Goal: Task Accomplishment & Management: Complete application form

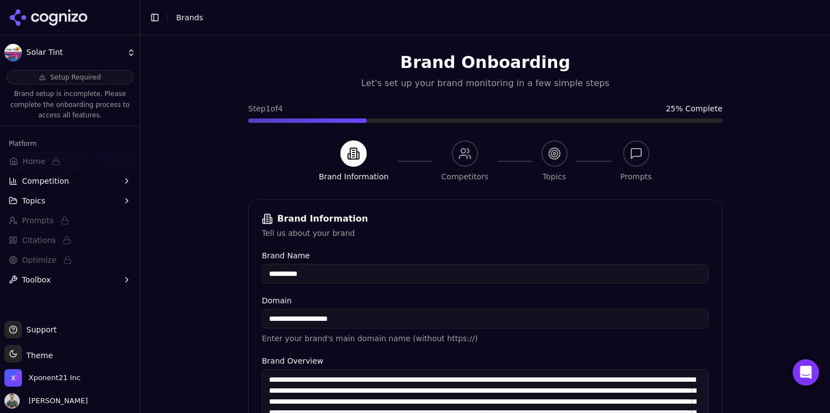
scroll to position [296, 0]
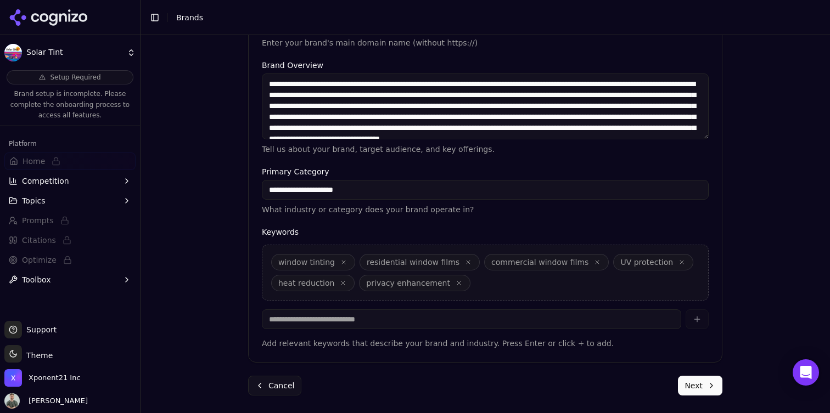
drag, startPoint x: 285, startPoint y: 232, endPoint x: 275, endPoint y: 18, distance: 213.7
click at [286, 230] on label "Keywords" at bounding box center [485, 232] width 447 height 8
click at [528, 284] on div "window tinting residential window films commercial window films UV protection h…" at bounding box center [485, 273] width 447 height 56
click at [418, 317] on input at bounding box center [471, 319] width 419 height 20
type input "*"
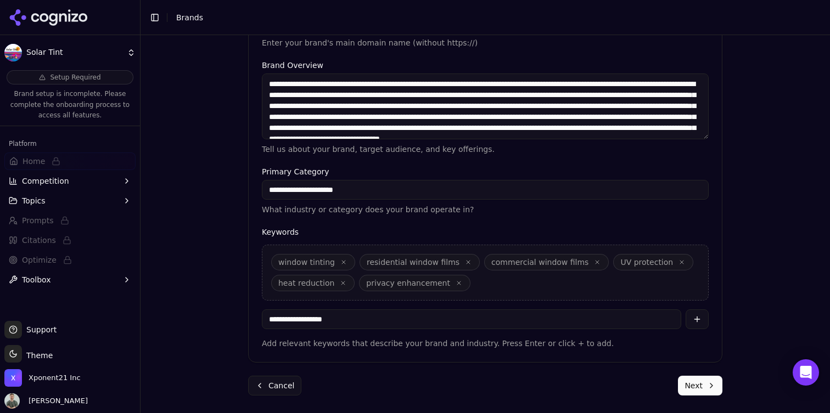
type input "**********"
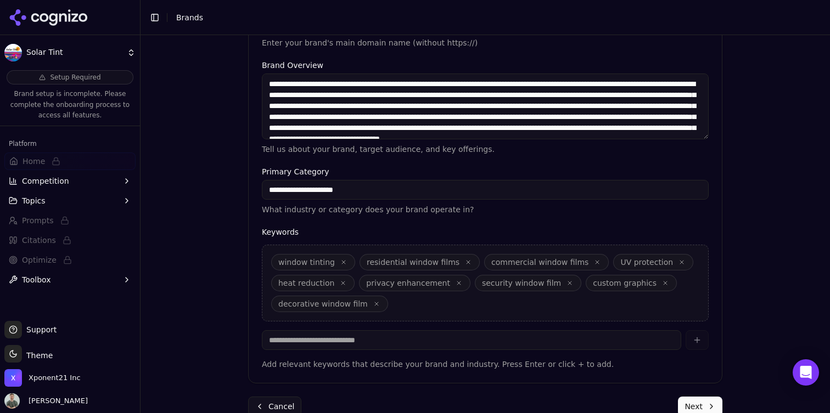
click at [391, 261] on span "residential window films" at bounding box center [413, 262] width 93 height 11
drag, startPoint x: 438, startPoint y: 261, endPoint x: 449, endPoint y: 262, distance: 11.0
click at [439, 262] on span "residential window films" at bounding box center [413, 262] width 93 height 11
click at [449, 262] on span "residential window films" at bounding box center [413, 262] width 93 height 11
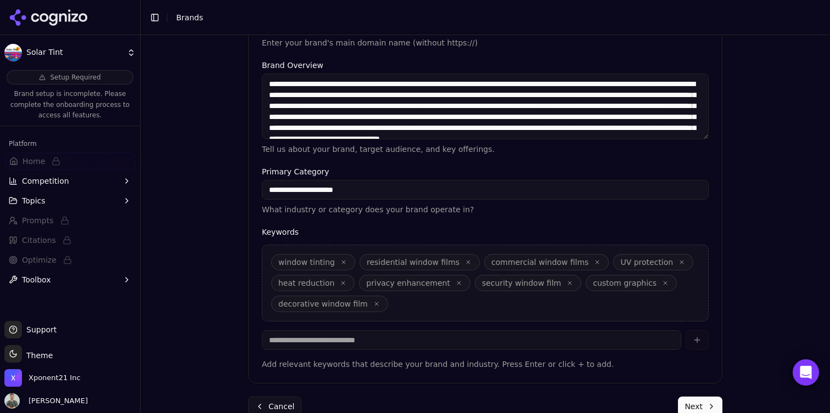
click at [451, 265] on span "residential window films" at bounding box center [419, 262] width 120 height 16
click at [446, 263] on span "residential window films" at bounding box center [413, 262] width 93 height 11
copy span "residential window films"
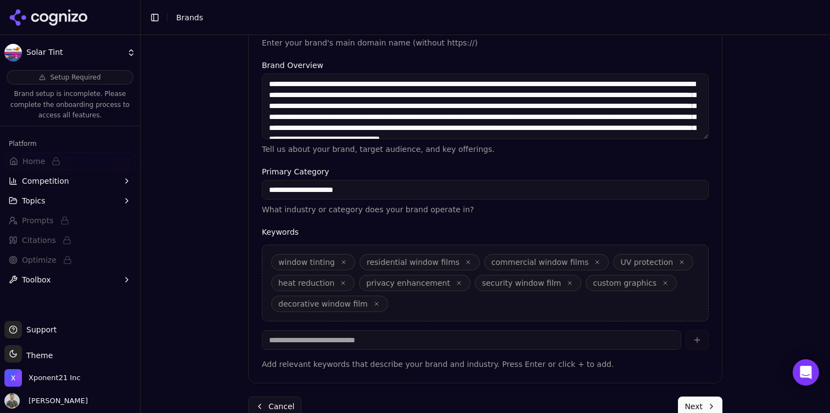
click at [402, 352] on div "Keywords window tinting residential window films commercial window films UV pro…" at bounding box center [485, 299] width 447 height 142
click at [403, 339] on input at bounding box center [471, 340] width 419 height 20
paste input "**********"
type input "**********"
click at [465, 263] on icon "button" at bounding box center [468, 262] width 7 height 7
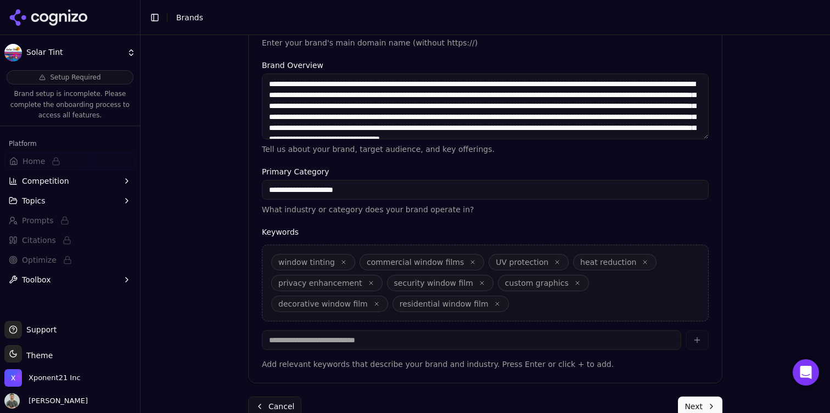
click at [439, 264] on span "commercial window films" at bounding box center [415, 262] width 97 height 11
copy span "commercial window films"
click at [419, 342] on input at bounding box center [471, 340] width 419 height 20
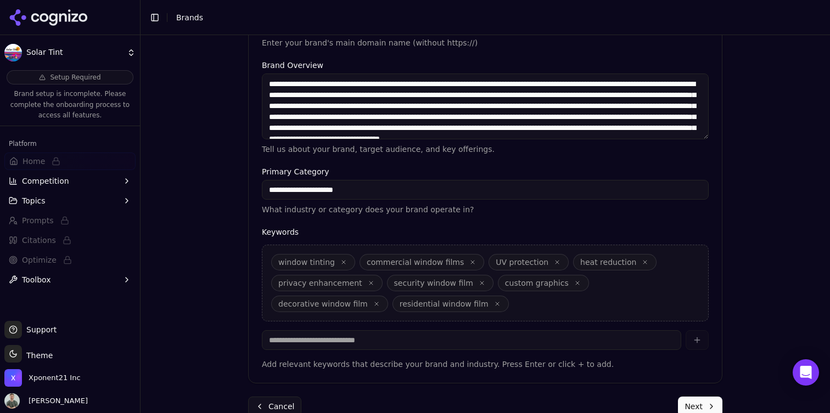
paste input "**********"
type input "**********"
drag, startPoint x: 464, startPoint y: 263, endPoint x: 291, endPoint y: 266, distance: 172.9
click at [469, 263] on icon "button" at bounding box center [472, 262] width 7 height 7
click at [354, 347] on input at bounding box center [471, 340] width 419 height 20
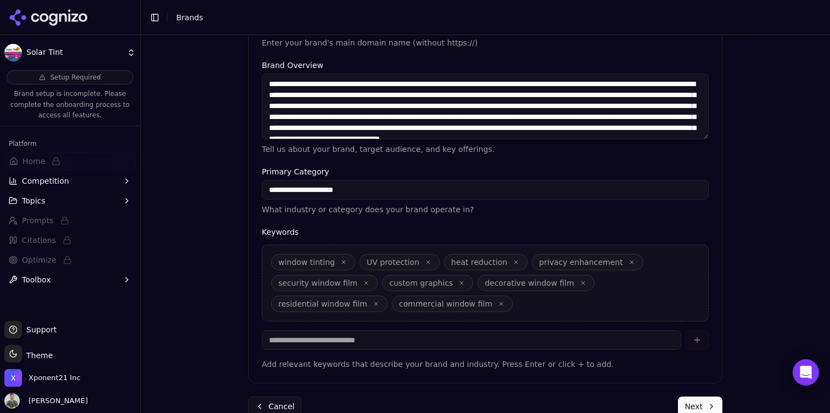
click at [340, 263] on icon "button" at bounding box center [343, 262] width 7 height 7
click at [349, 348] on input at bounding box center [471, 340] width 419 height 20
type input "**********"
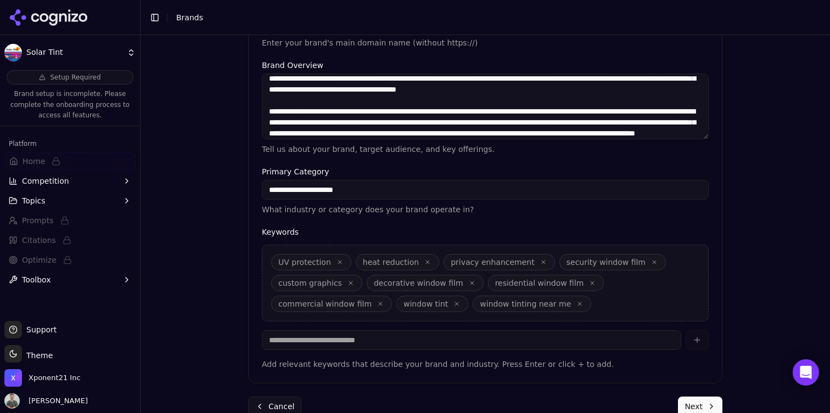
scroll to position [317, 0]
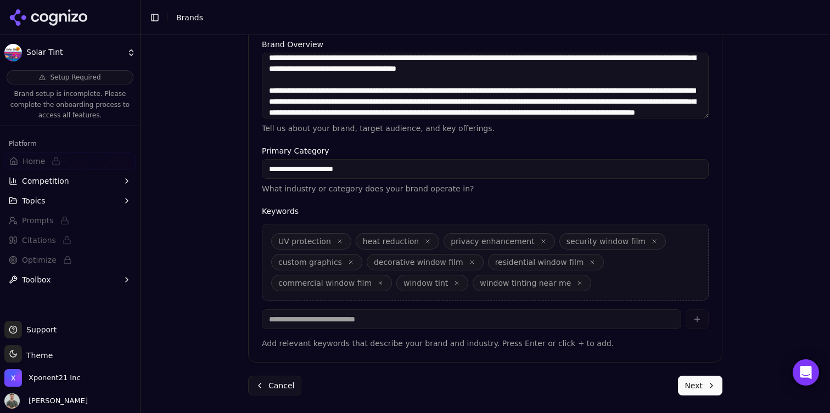
drag, startPoint x: 695, startPoint y: 387, endPoint x: 610, endPoint y: 337, distance: 98.6
click at [695, 387] on button "Next" at bounding box center [700, 386] width 44 height 20
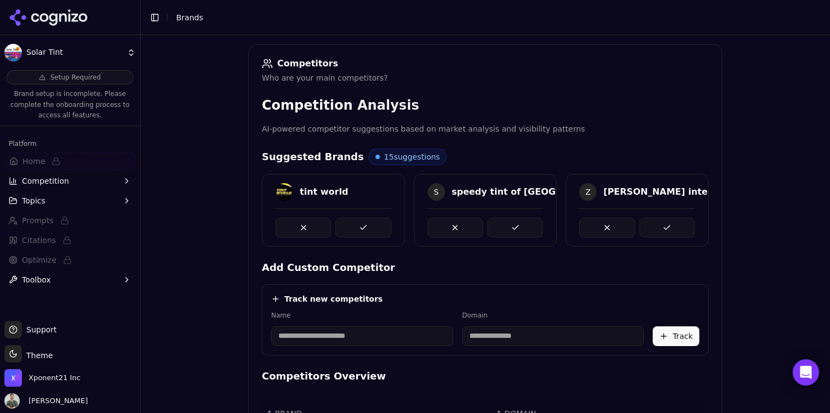
scroll to position [145, 0]
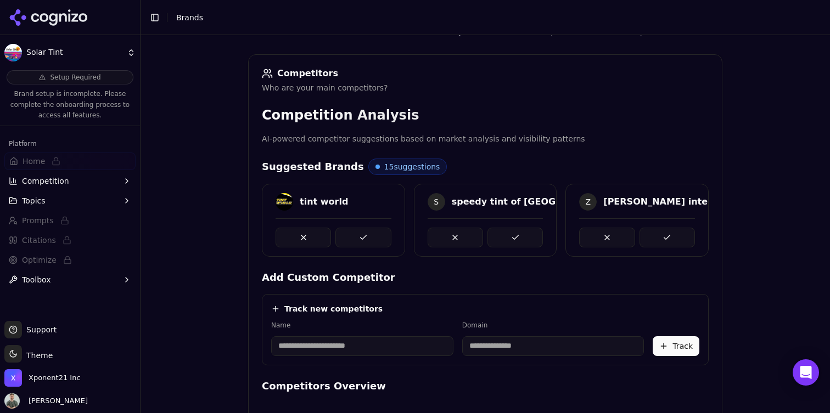
click at [459, 236] on button at bounding box center [454, 238] width 55 height 20
click at [451, 243] on button at bounding box center [454, 238] width 55 height 20
click at [448, 240] on button at bounding box center [454, 238] width 55 height 20
click at [442, 236] on button at bounding box center [454, 238] width 55 height 20
drag, startPoint x: 660, startPoint y: 232, endPoint x: 606, endPoint y: 167, distance: 84.2
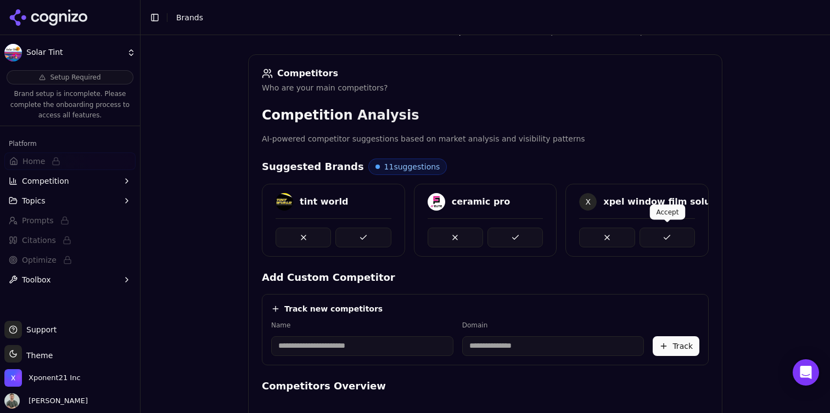
click at [660, 232] on button at bounding box center [666, 238] width 55 height 20
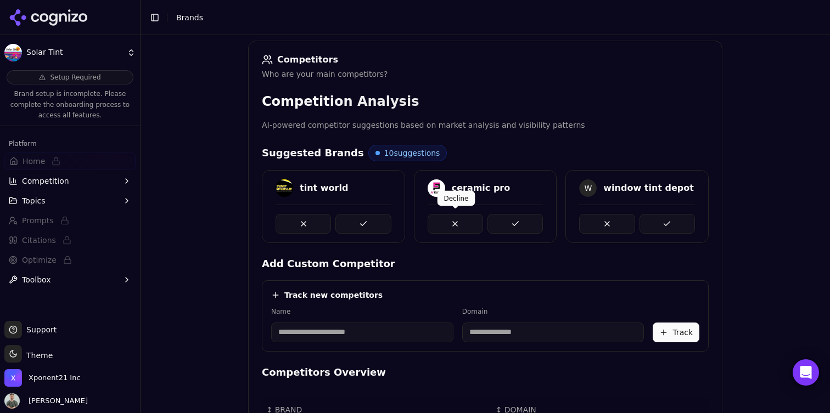
click at [452, 224] on button at bounding box center [454, 224] width 55 height 20
click at [440, 218] on button at bounding box center [454, 224] width 55 height 20
click at [586, 224] on button at bounding box center [606, 224] width 55 height 20
click at [612, 219] on button at bounding box center [606, 224] width 55 height 20
click at [607, 221] on button at bounding box center [606, 224] width 55 height 20
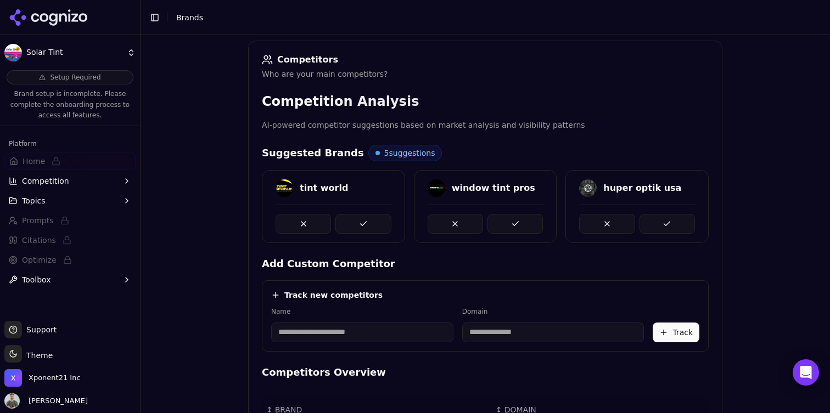
click at [373, 334] on input at bounding box center [362, 333] width 182 height 20
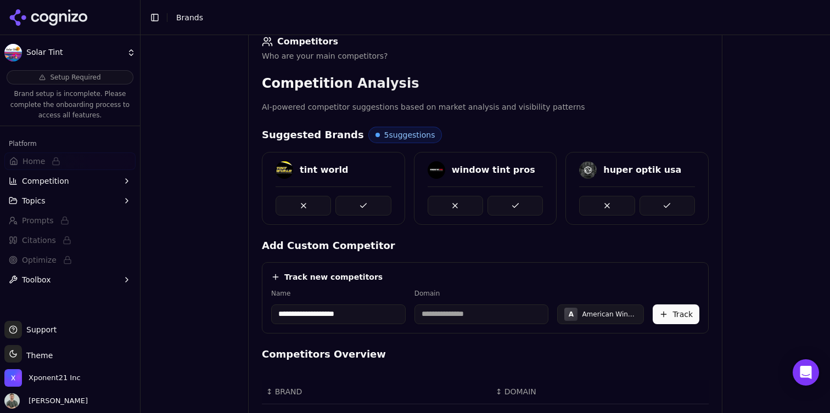
type input "**********"
drag, startPoint x: 462, startPoint y: 316, endPoint x: 474, endPoint y: 313, distance: 11.8
click at [463, 316] on input at bounding box center [481, 315] width 134 height 20
type input "**********"
click at [677, 322] on button "Track" at bounding box center [675, 315] width 47 height 20
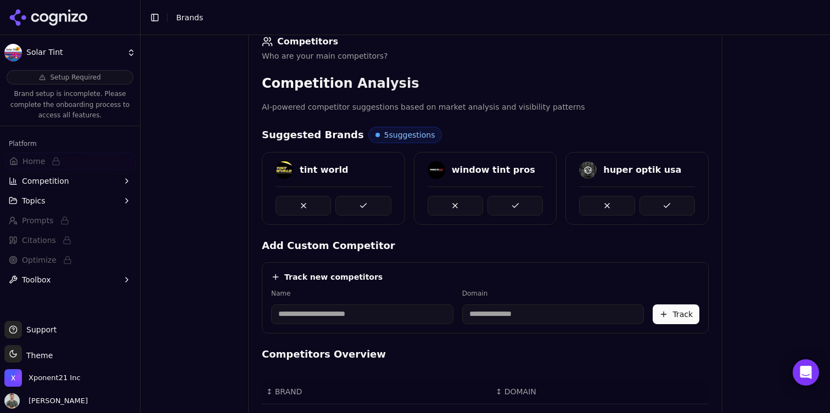
drag, startPoint x: 342, startPoint y: 318, endPoint x: 342, endPoint y: 303, distance: 14.8
click at [341, 309] on input at bounding box center [362, 315] width 182 height 20
type input "**********"
click at [443, 309] on input at bounding box center [487, 315] width 138 height 20
type input "**********"
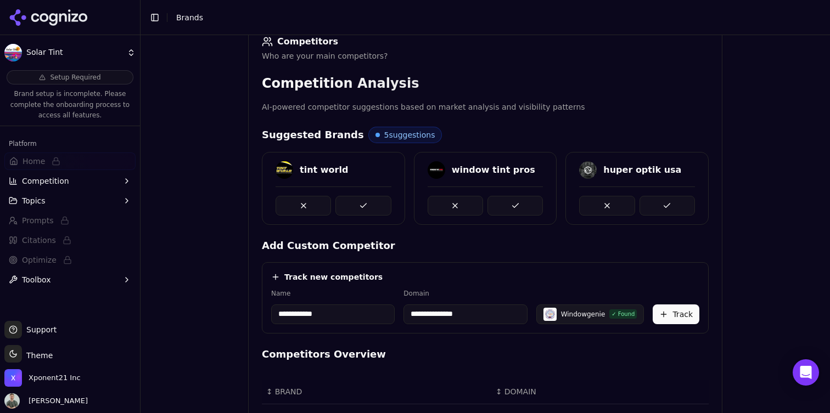
click at [678, 314] on button "Track" at bounding box center [675, 315] width 47 height 20
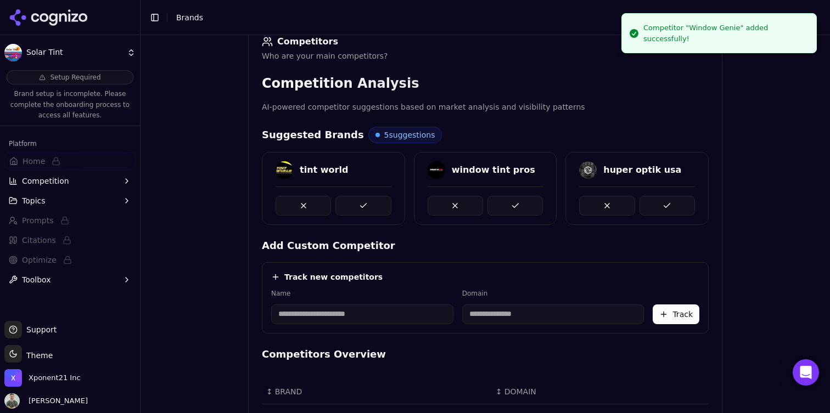
click at [335, 313] on input at bounding box center [362, 315] width 182 height 20
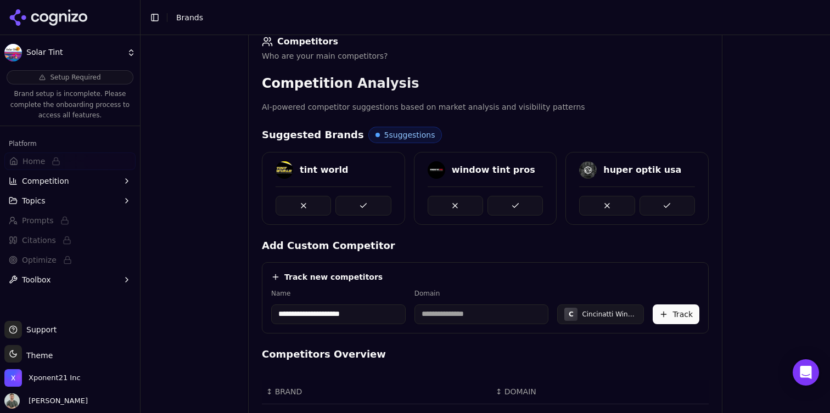
scroll to position [178, 0]
click at [294, 314] on input "**********" at bounding box center [338, 314] width 134 height 20
click at [487, 320] on input at bounding box center [481, 314] width 134 height 20
click at [314, 312] on input "**********" at bounding box center [338, 314] width 134 height 20
drag, startPoint x: 306, startPoint y: 314, endPoint x: 427, endPoint y: 311, distance: 121.3
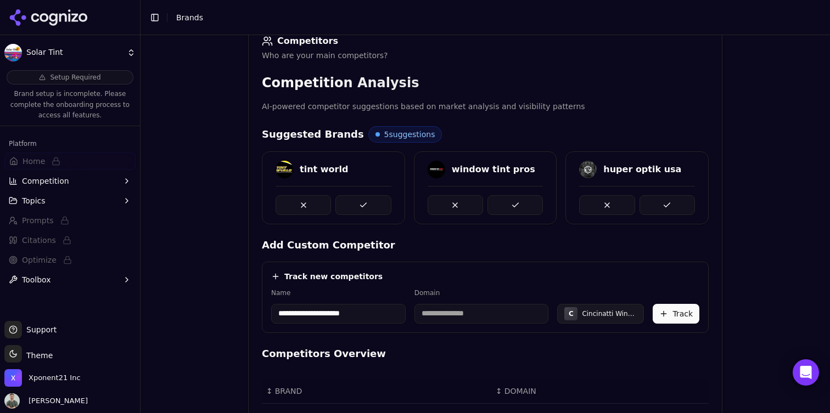
click at [310, 313] on input "**********" at bounding box center [338, 314] width 134 height 20
drag, startPoint x: 482, startPoint y: 332, endPoint x: 457, endPoint y: 290, distance: 49.5
click at [481, 332] on div "**********" at bounding box center [485, 297] width 447 height 71
drag, startPoint x: 460, startPoint y: 317, endPoint x: 455, endPoint y: 306, distance: 12.3
click at [460, 317] on input at bounding box center [481, 314] width 134 height 20
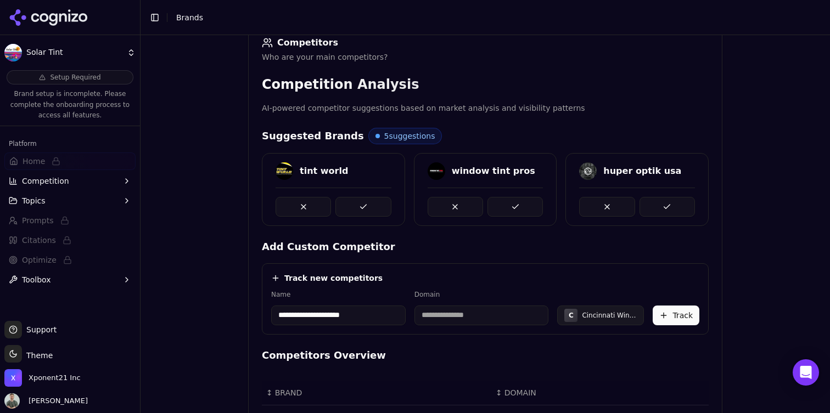
click at [334, 318] on input "**********" at bounding box center [338, 316] width 134 height 20
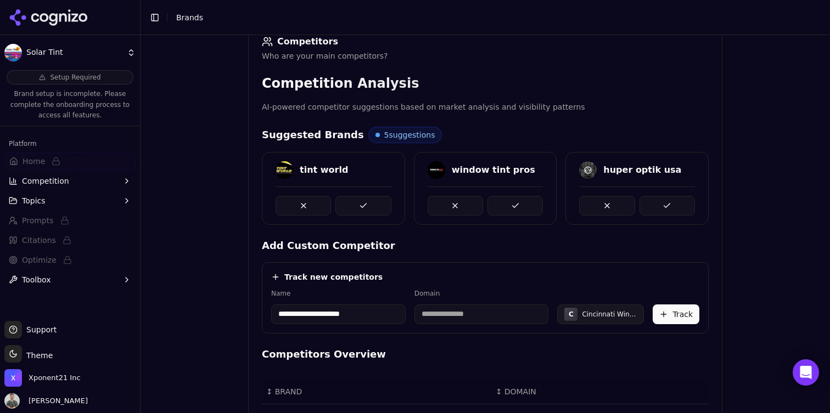
scroll to position [178, 0]
click at [334, 318] on input "**********" at bounding box center [338, 313] width 134 height 20
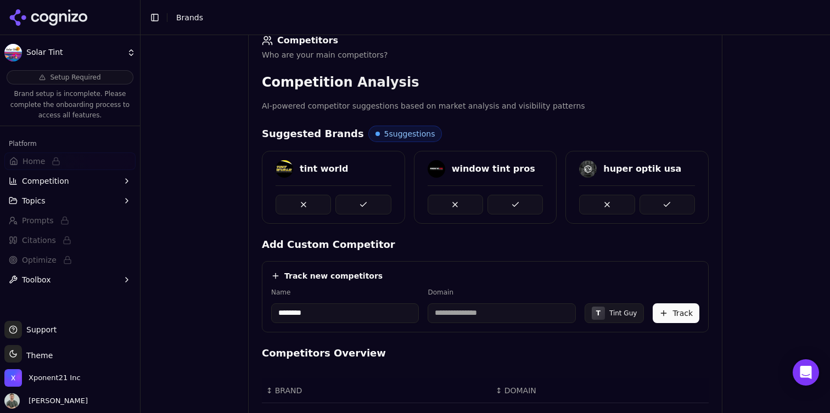
type input "********"
click at [470, 294] on label "Domain" at bounding box center [501, 292] width 148 height 9
type input "**********"
click at [664, 313] on button "Track" at bounding box center [675, 313] width 47 height 20
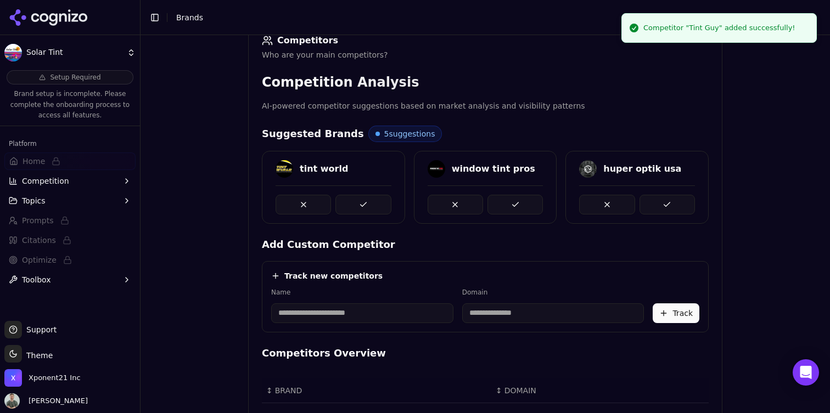
click at [195, 185] on div "Brand Onboarding Let's set up your brand monitoring in a few simple steps Step …" at bounding box center [484, 63] width 689 height 413
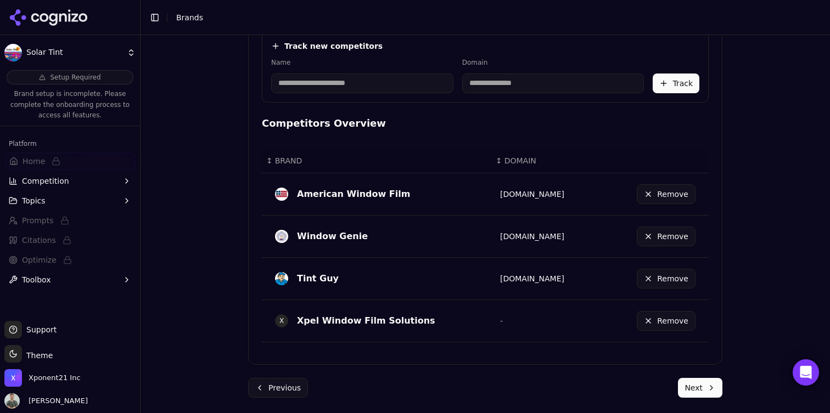
scroll to position [410, 0]
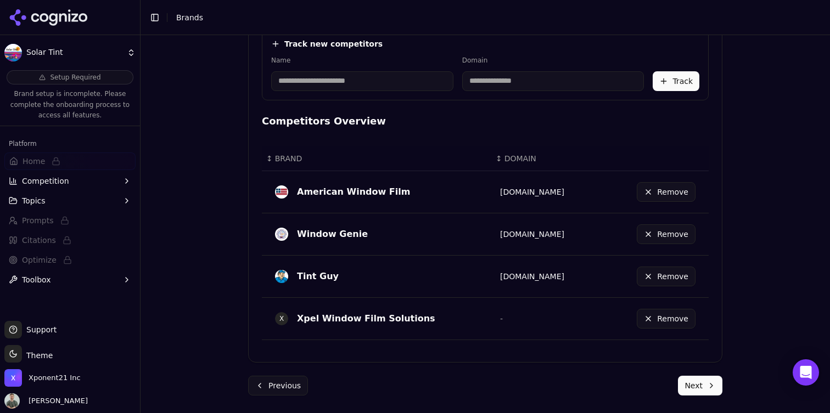
click at [322, 77] on input at bounding box center [362, 81] width 182 height 20
type input "*"
type input "**********"
click at [452, 69] on div "Domain" at bounding box center [482, 73] width 135 height 35
type input "**********"
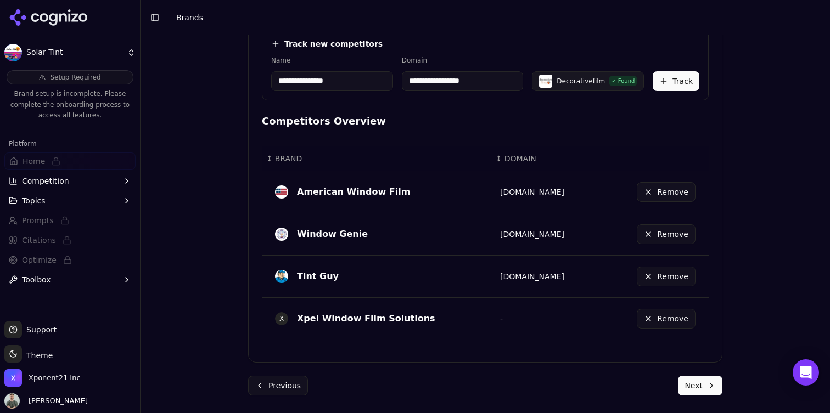
click at [684, 81] on button "Track" at bounding box center [675, 81] width 47 height 20
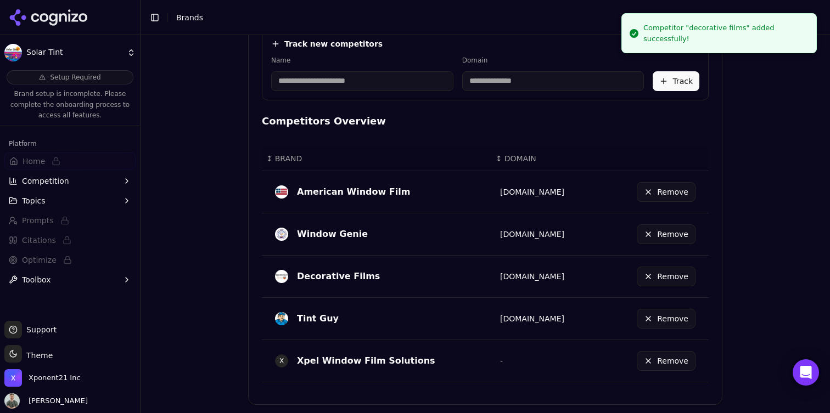
scroll to position [453, 0]
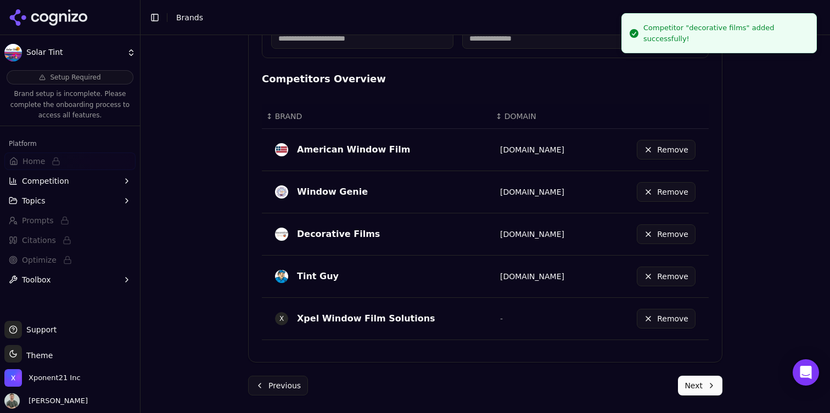
click at [704, 387] on button "Next" at bounding box center [700, 386] width 44 height 20
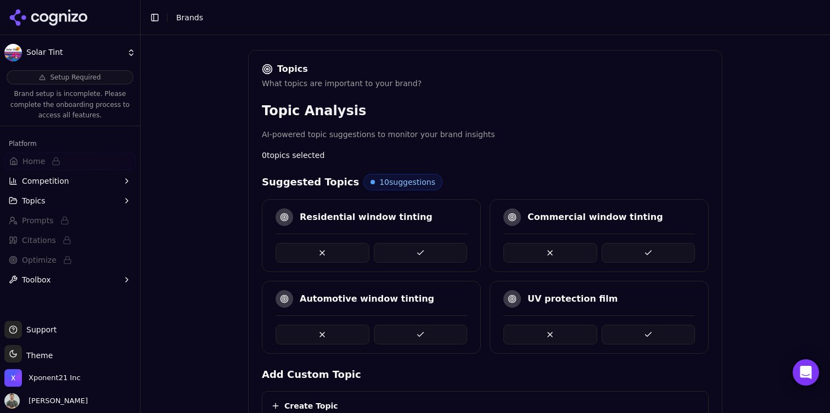
scroll to position [155, 0]
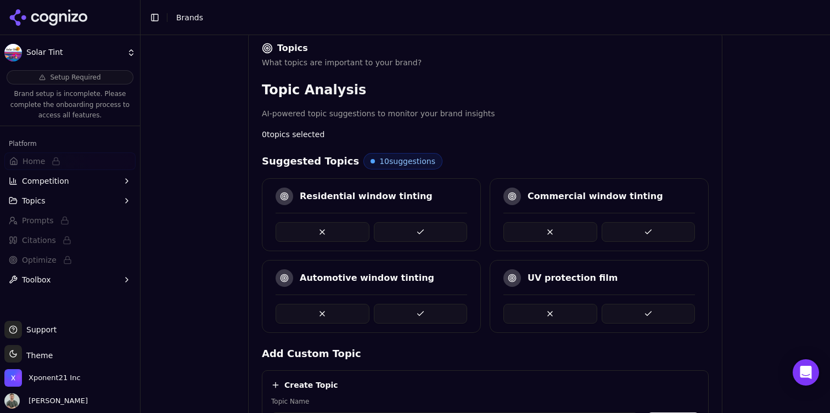
click at [437, 236] on button at bounding box center [421, 232] width 94 height 20
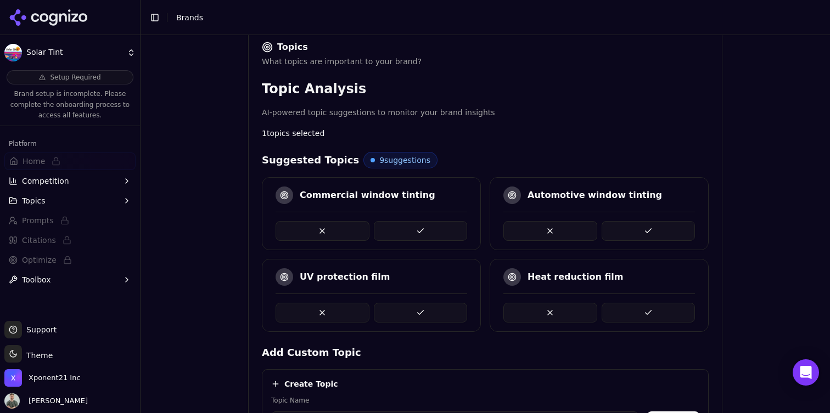
scroll to position [171, 0]
click at [432, 227] on button at bounding box center [421, 232] width 94 height 20
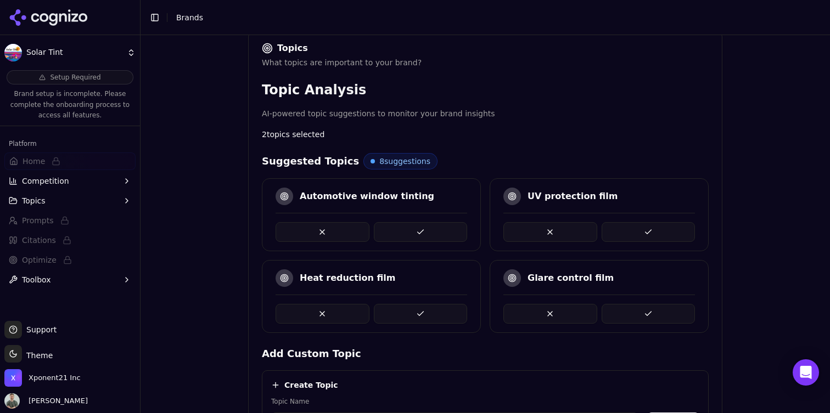
click at [347, 227] on button at bounding box center [322, 232] width 94 height 20
click at [426, 225] on button at bounding box center [421, 232] width 94 height 20
click at [408, 228] on button at bounding box center [421, 232] width 94 height 20
click at [409, 232] on button at bounding box center [421, 232] width 94 height 20
click at [409, 233] on button at bounding box center [421, 232] width 94 height 20
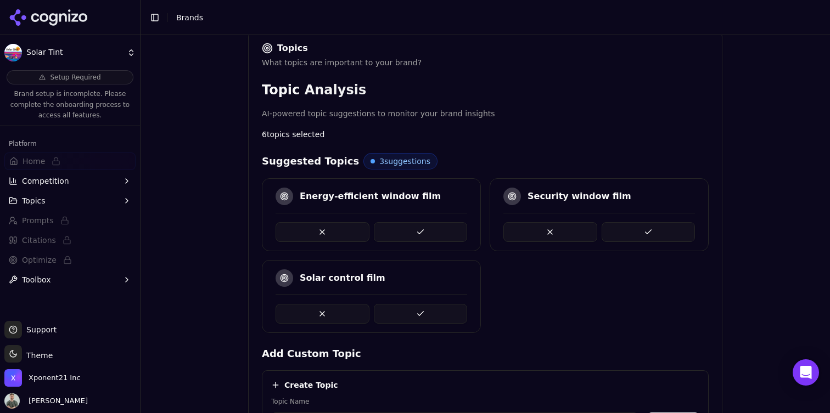
click at [410, 233] on button at bounding box center [421, 232] width 94 height 20
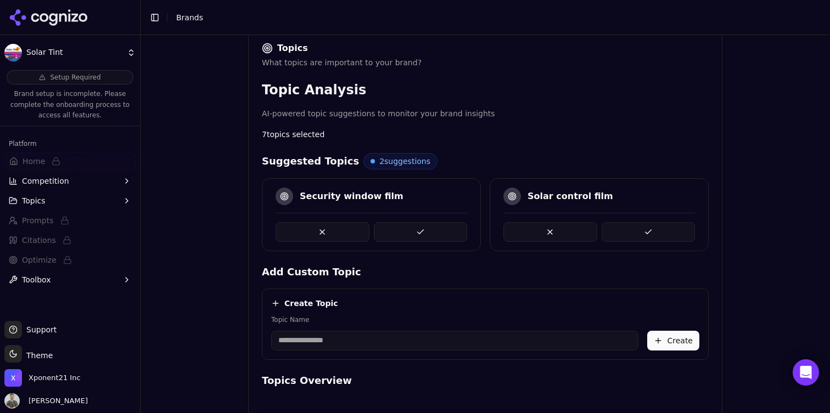
click at [410, 233] on button at bounding box center [421, 232] width 94 height 20
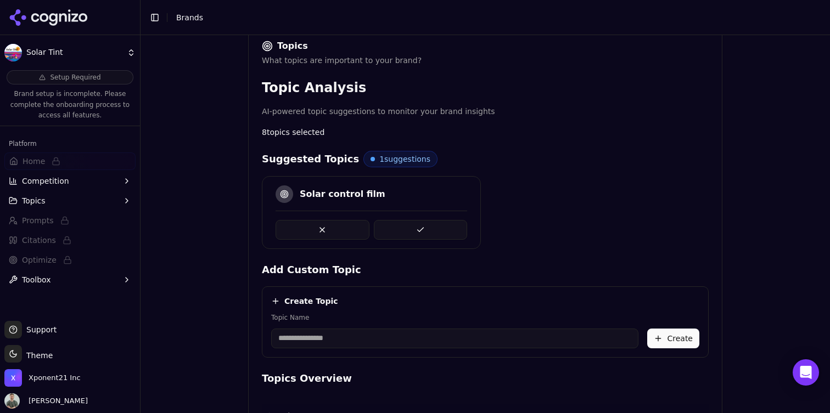
scroll to position [172, 0]
click at [423, 229] on button at bounding box center [421, 231] width 94 height 20
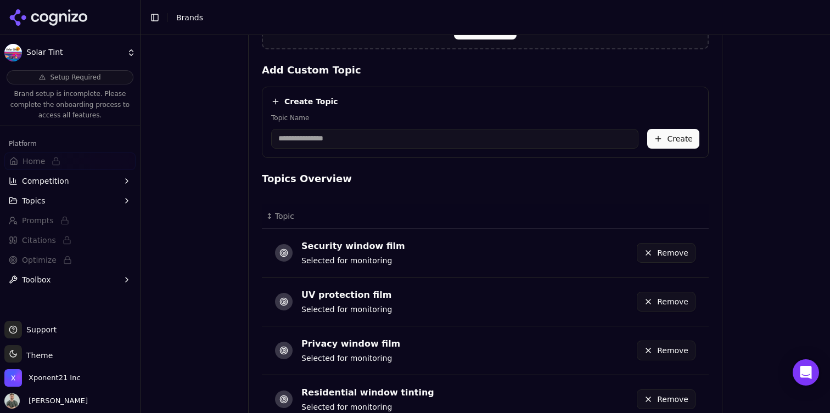
scroll to position [385, 0]
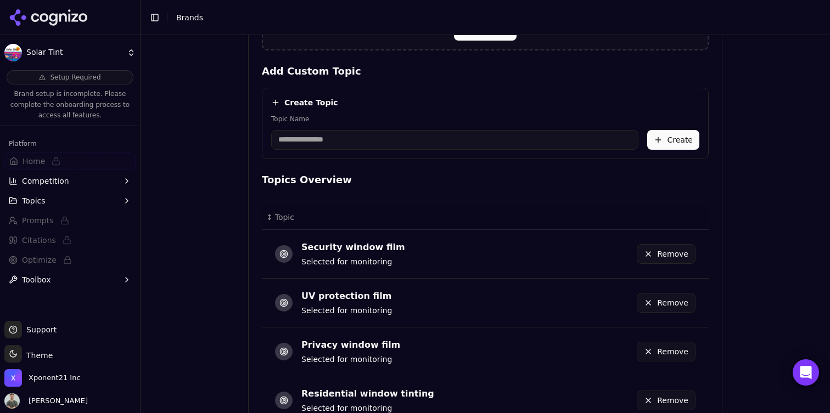
drag, startPoint x: 337, startPoint y: 131, endPoint x: 348, endPoint y: 141, distance: 14.4
click at [339, 132] on input "Topic Name" at bounding box center [454, 140] width 367 height 20
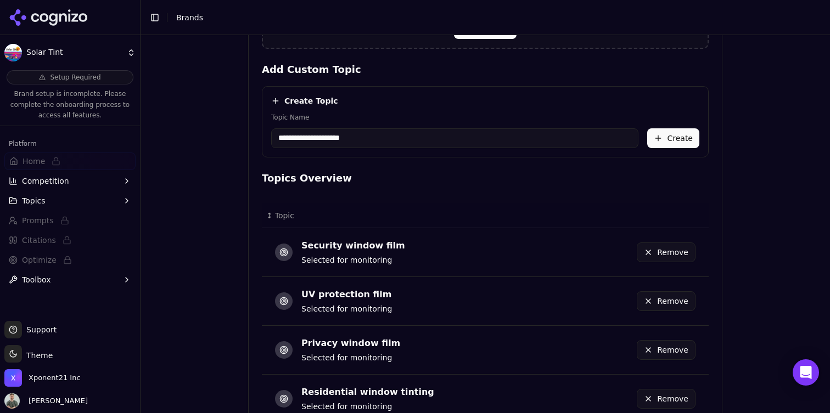
drag, startPoint x: 531, startPoint y: 140, endPoint x: 462, endPoint y: 131, distance: 69.2
click at [528, 139] on input "**********" at bounding box center [454, 138] width 367 height 20
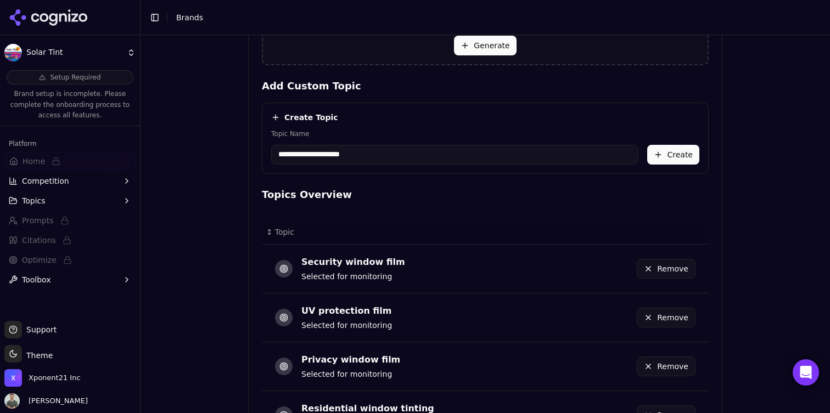
scroll to position [361, 0]
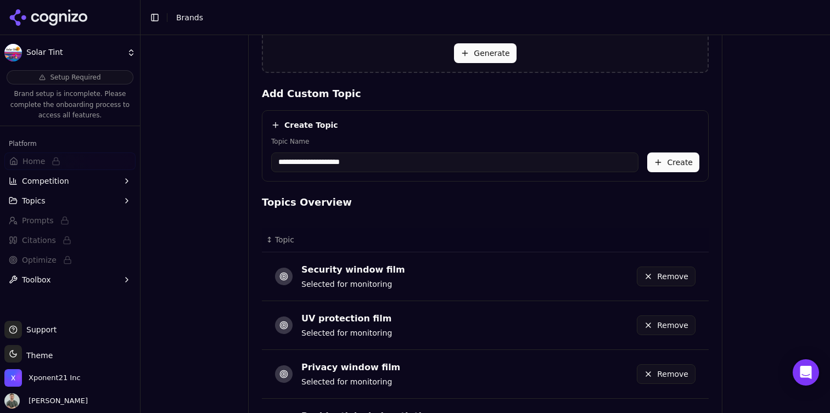
type input "**********"
drag, startPoint x: 675, startPoint y: 164, endPoint x: 667, endPoint y: 167, distance: 8.9
click at [675, 165] on button "Create" at bounding box center [673, 163] width 52 height 20
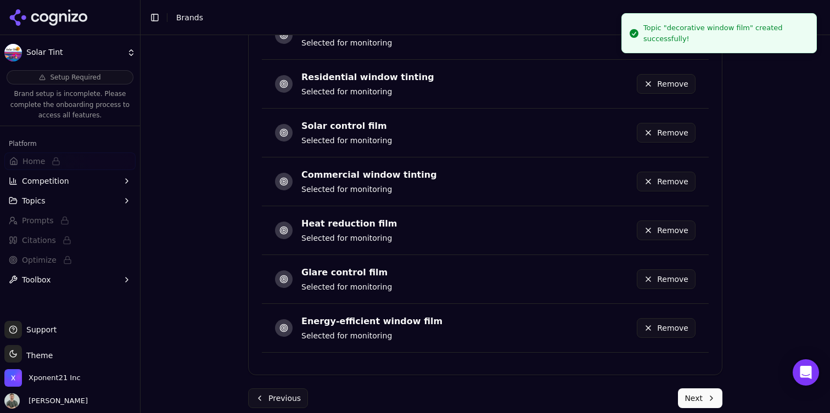
scroll to position [755, 0]
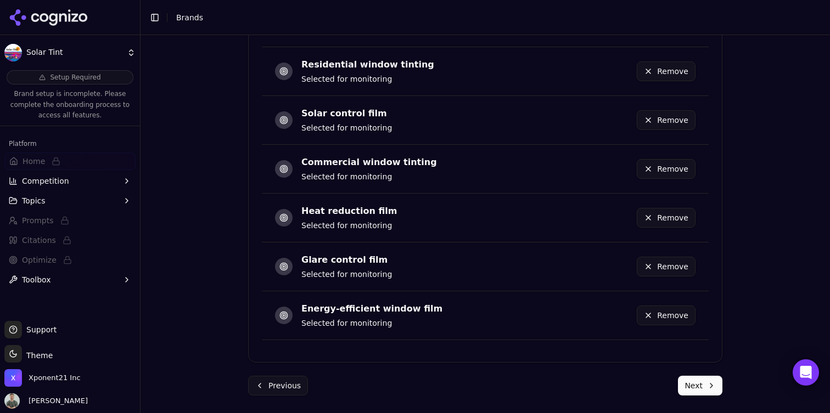
click at [698, 390] on button "Next" at bounding box center [700, 386] width 44 height 20
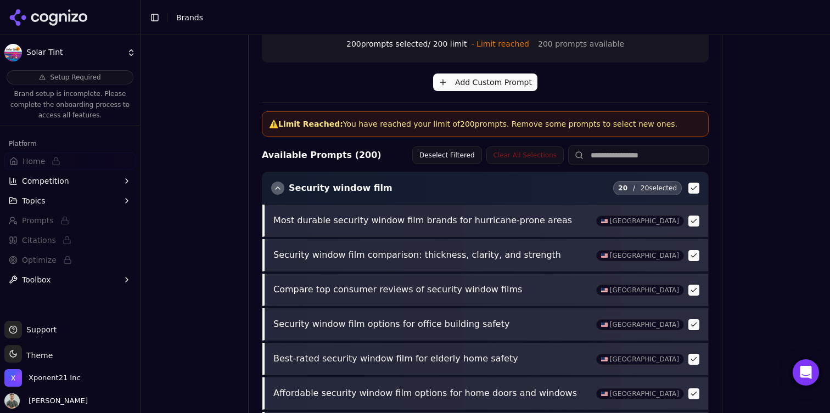
scroll to position [305, 0]
click at [445, 154] on button "Deselect Filtered" at bounding box center [447, 156] width 70 height 18
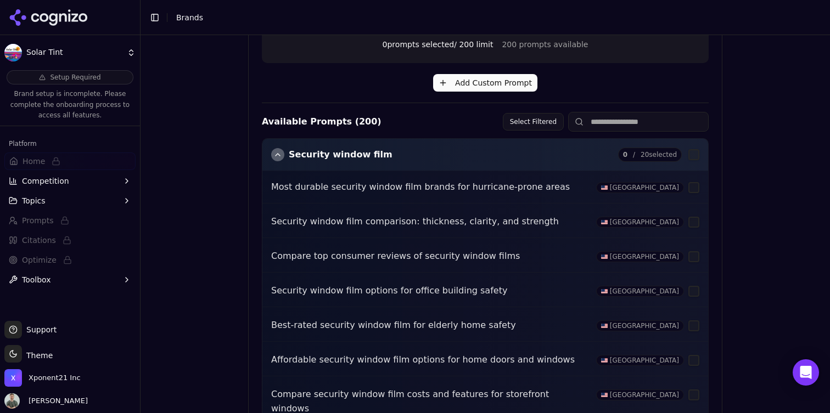
scroll to position [304, 0]
click at [275, 156] on div "button" at bounding box center [277, 153] width 13 height 13
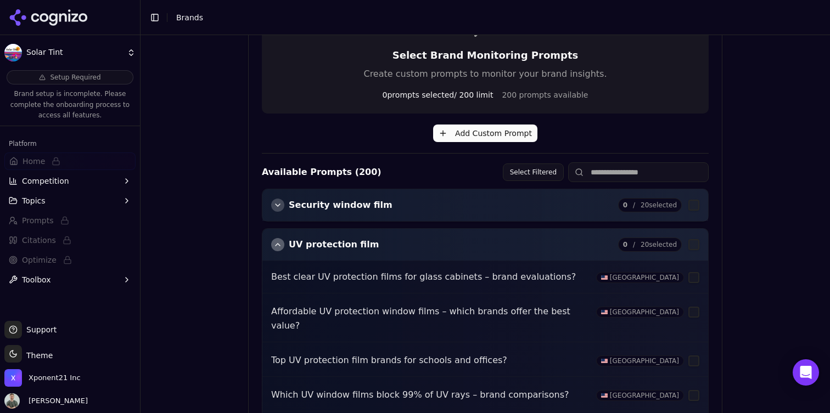
scroll to position [229, 0]
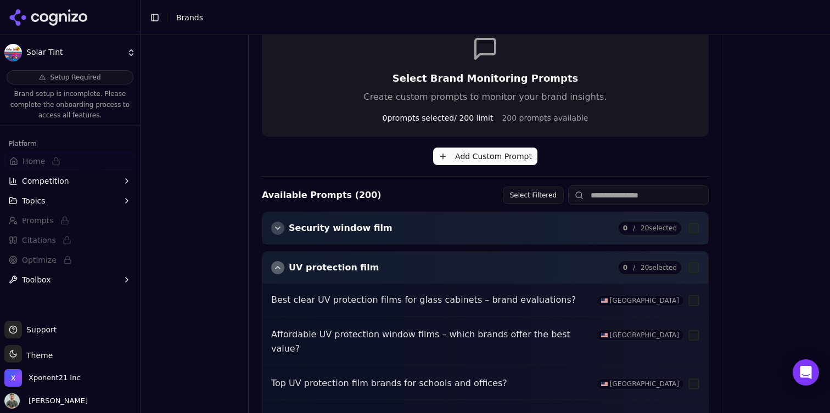
click at [272, 270] on div "button" at bounding box center [277, 267] width 13 height 13
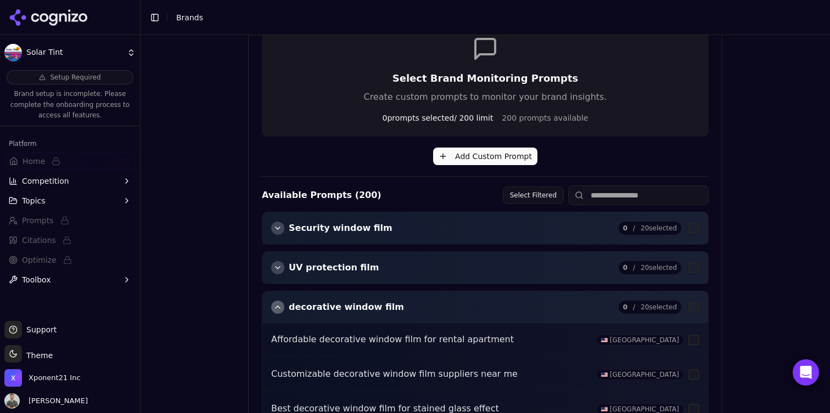
click at [277, 230] on div "button" at bounding box center [277, 228] width 13 height 13
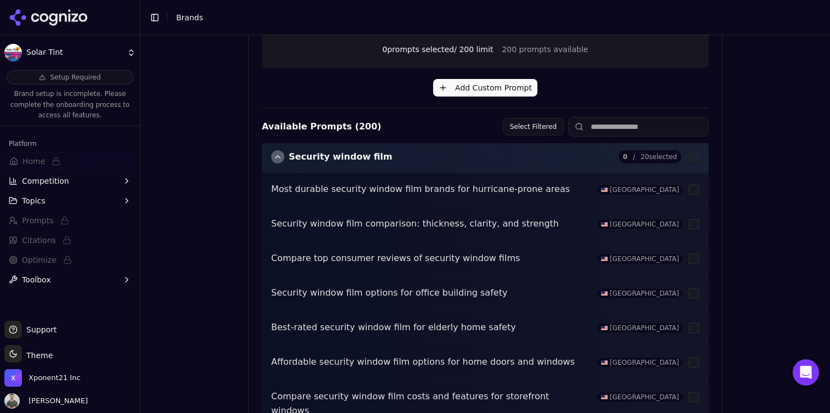
scroll to position [46, 0]
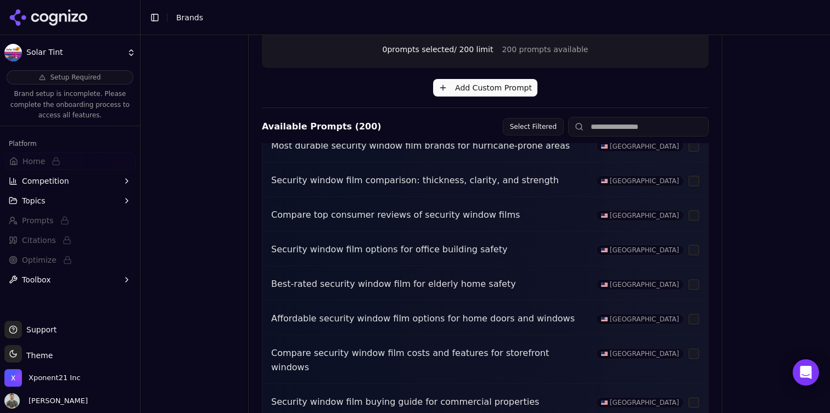
click at [692, 253] on button "button" at bounding box center [693, 250] width 11 height 11
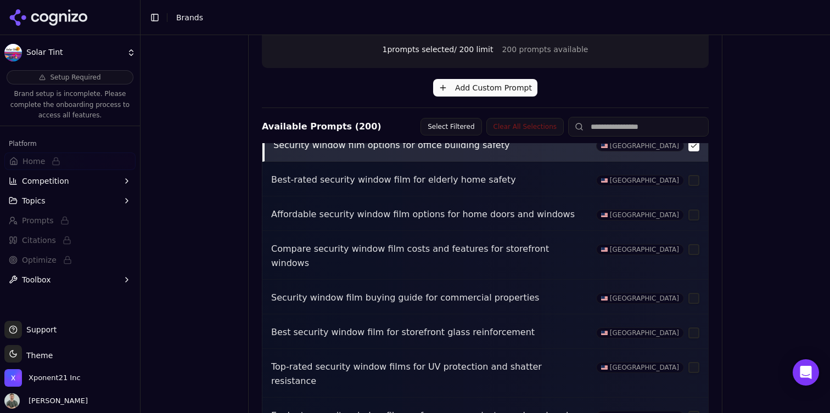
scroll to position [149, 0]
drag, startPoint x: 689, startPoint y: 288, endPoint x: 480, endPoint y: 298, distance: 209.3
click at [689, 294] on button "button" at bounding box center [693, 299] width 11 height 11
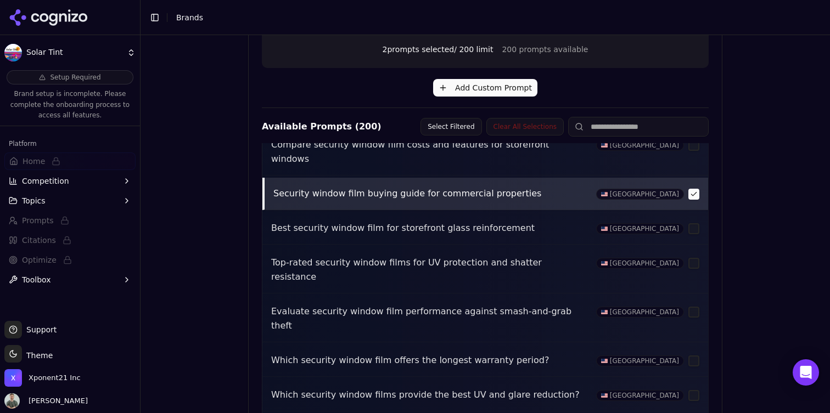
scroll to position [252, 0]
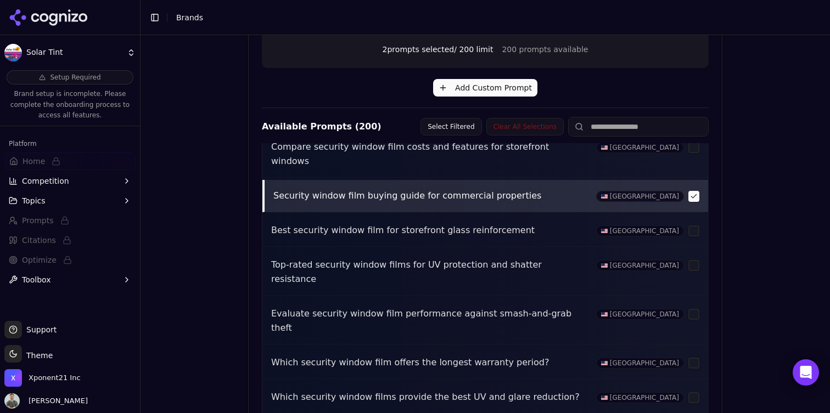
click at [689, 226] on button "button" at bounding box center [693, 231] width 11 height 11
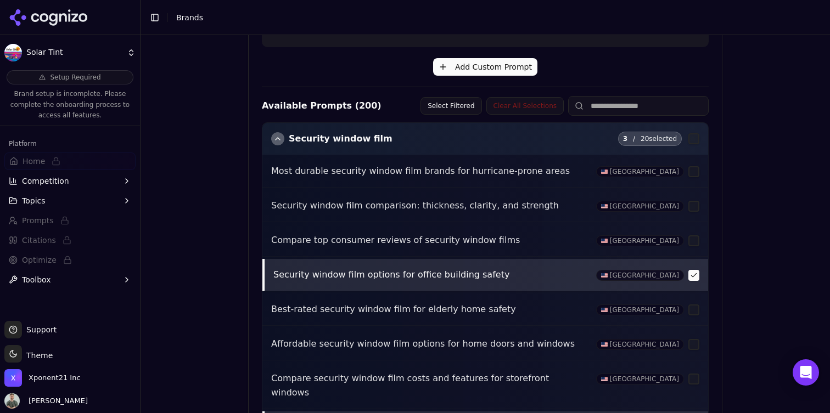
scroll to position [306, 0]
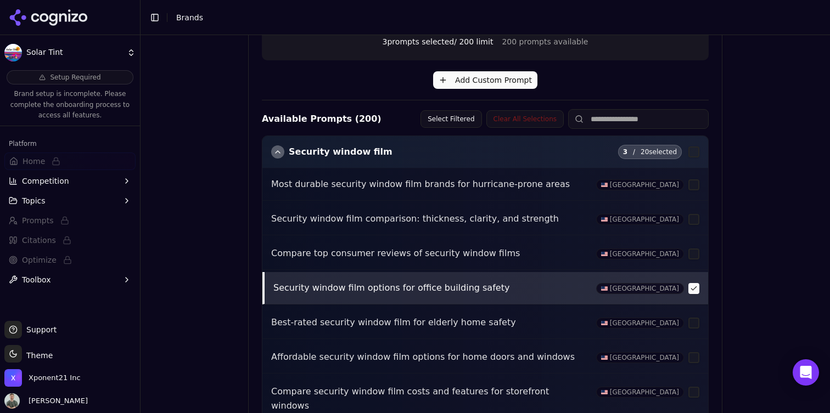
click at [274, 149] on div "button" at bounding box center [277, 151] width 13 height 13
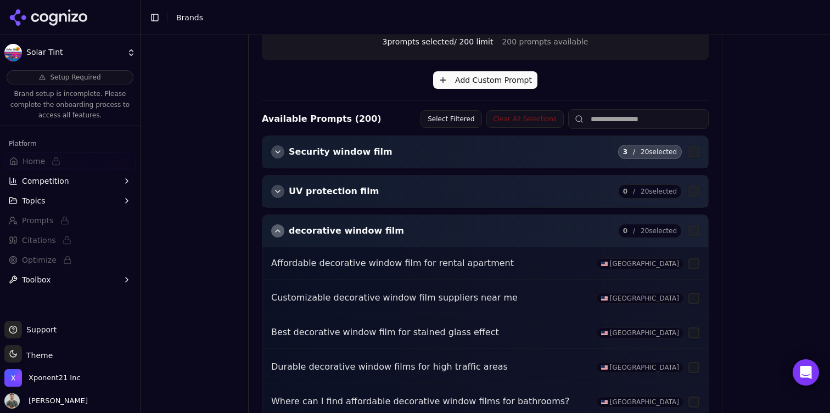
scroll to position [2, 0]
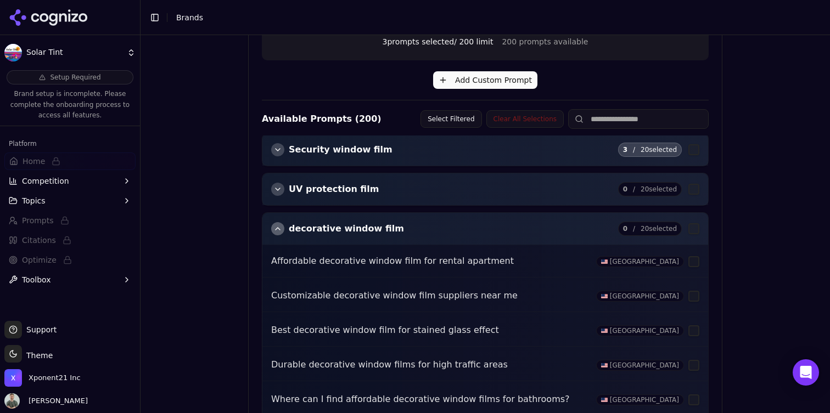
click at [273, 193] on div "button" at bounding box center [277, 189] width 13 height 13
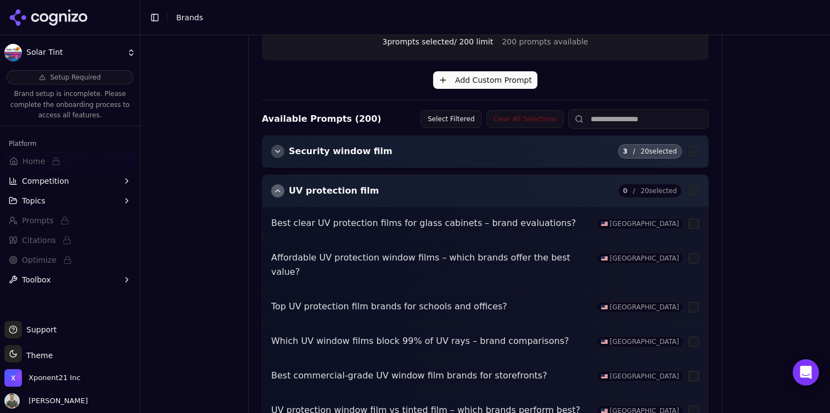
scroll to position [0, 0]
click at [275, 193] on div "button" at bounding box center [277, 191] width 13 height 13
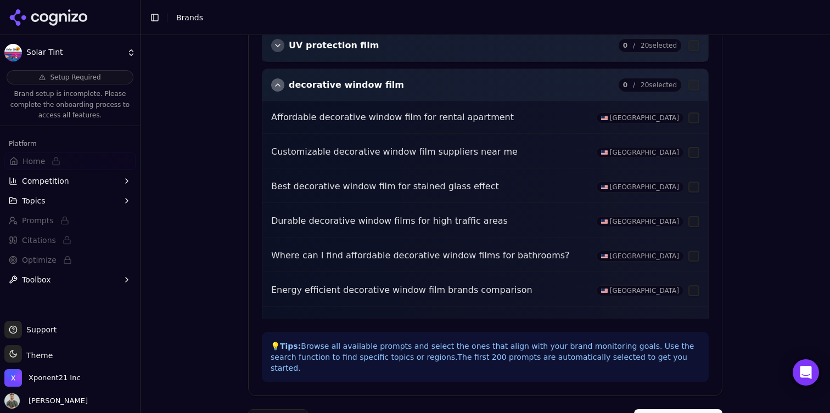
click at [693, 153] on button "button" at bounding box center [693, 152] width 11 height 11
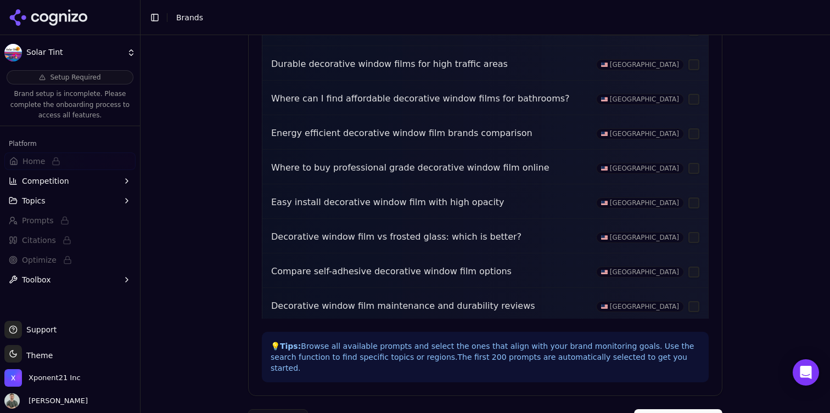
click at [693, 167] on button "button" at bounding box center [693, 168] width 11 height 11
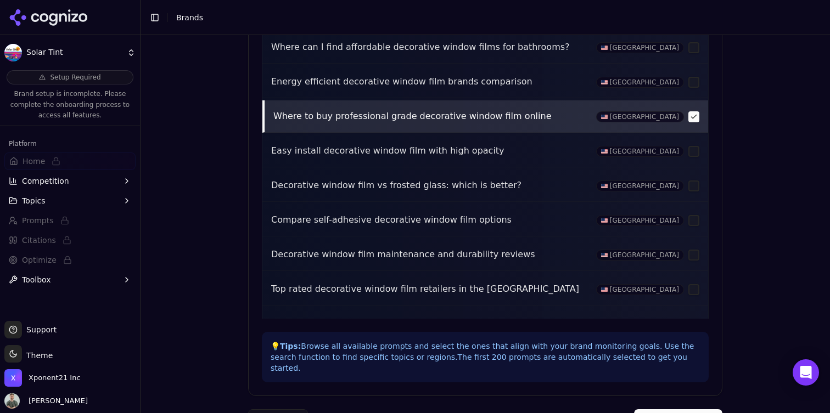
scroll to position [209, 0]
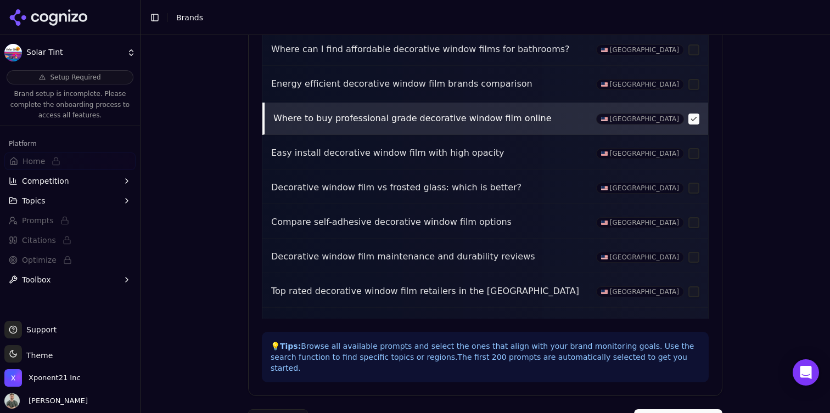
click at [693, 190] on button "button" at bounding box center [693, 188] width 11 height 11
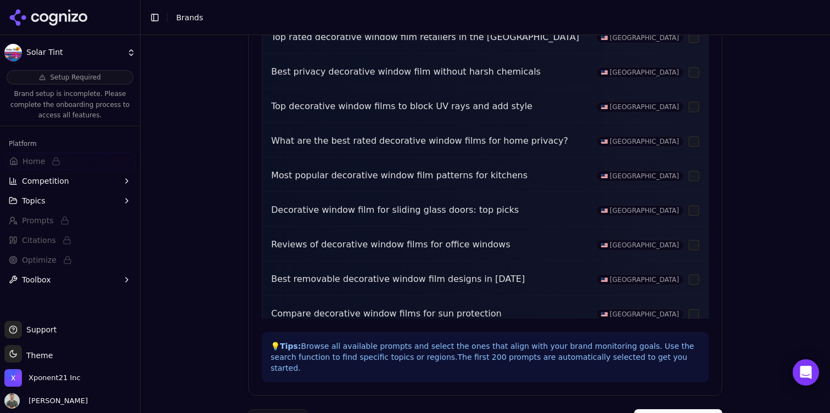
scroll to position [460, 0]
click at [693, 110] on button "button" at bounding box center [693, 107] width 11 height 11
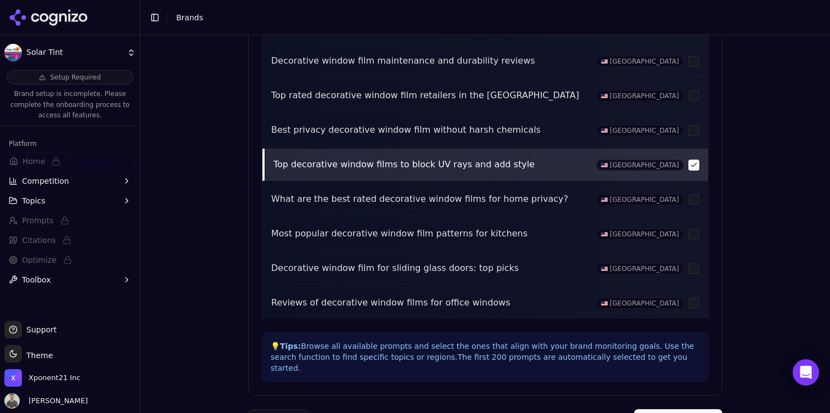
scroll to position [397, 0]
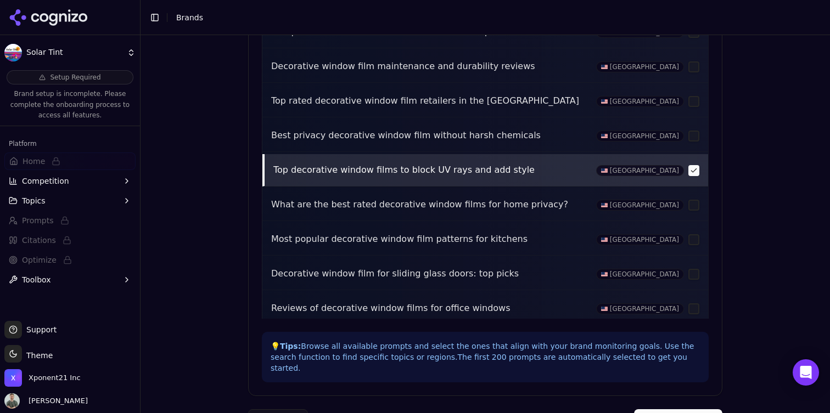
click at [689, 102] on button "button" at bounding box center [693, 101] width 11 height 11
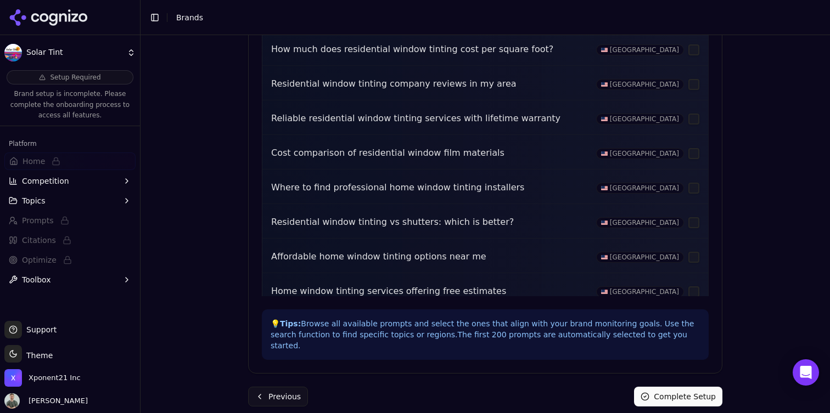
scroll to position [1549, 0]
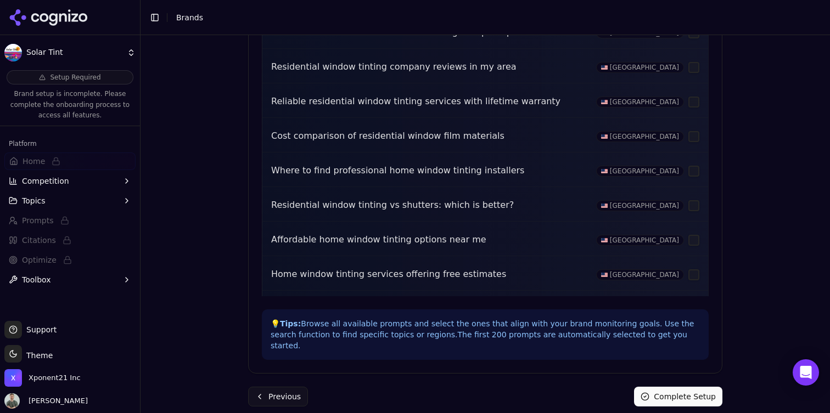
click at [691, 166] on button "button" at bounding box center [693, 171] width 11 height 11
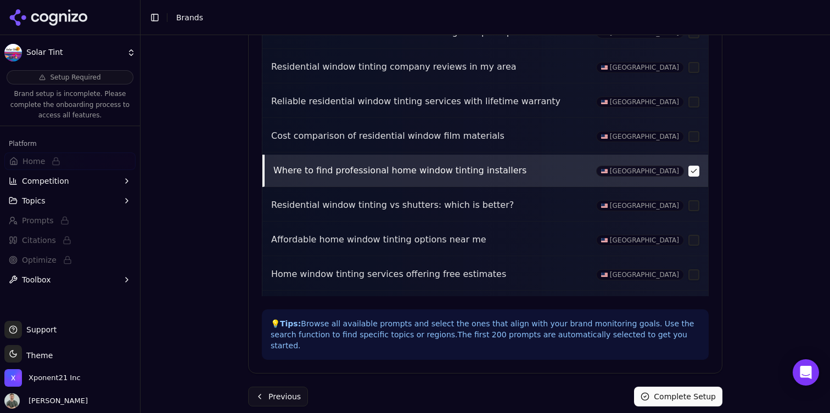
click at [697, 235] on button "button" at bounding box center [693, 240] width 11 height 11
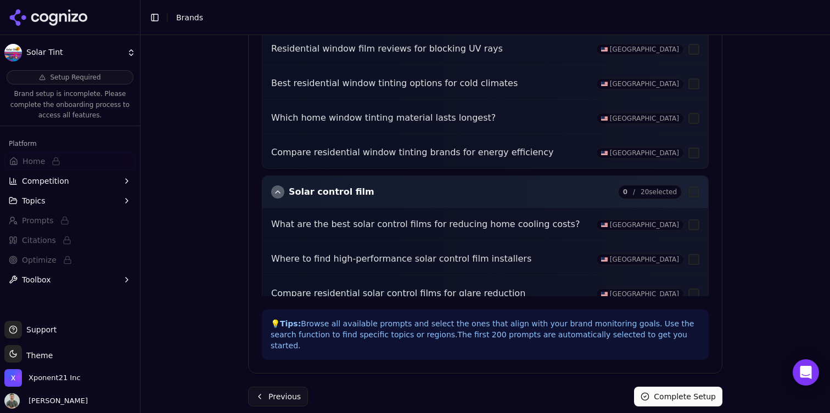
scroll to position [2090, 0]
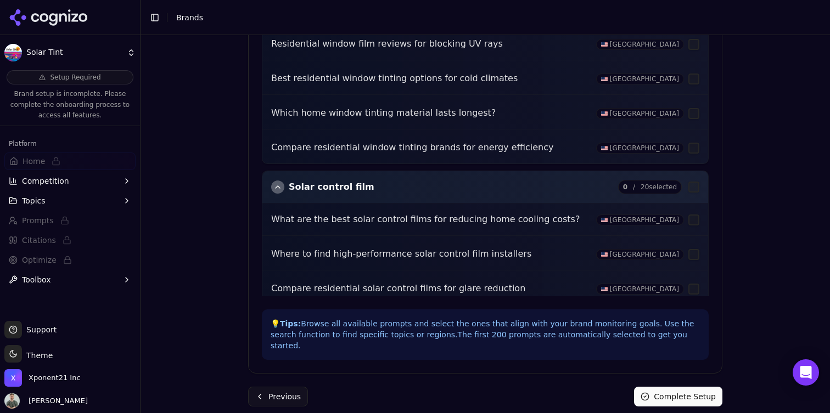
click at [693, 215] on button "button" at bounding box center [693, 220] width 11 height 11
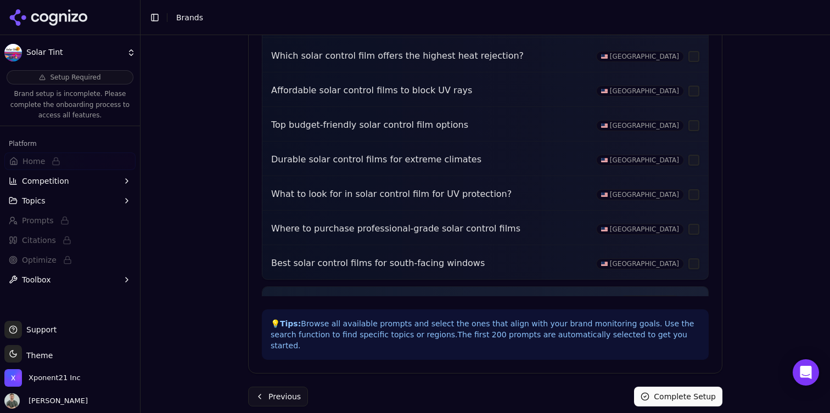
scroll to position [2903, 0]
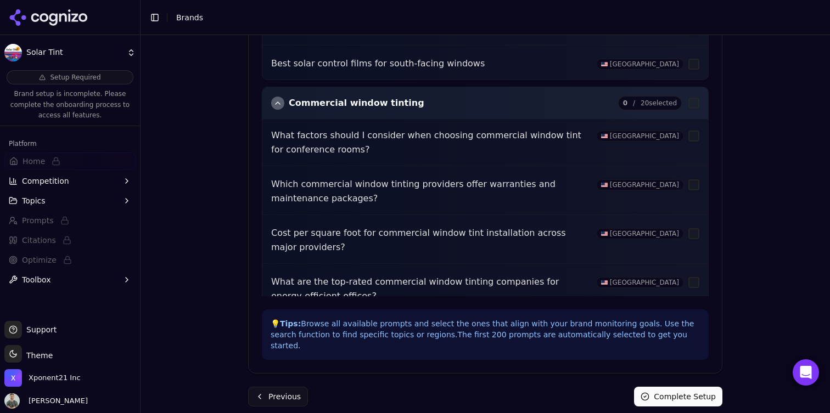
click at [694, 131] on button "button" at bounding box center [693, 136] width 11 height 11
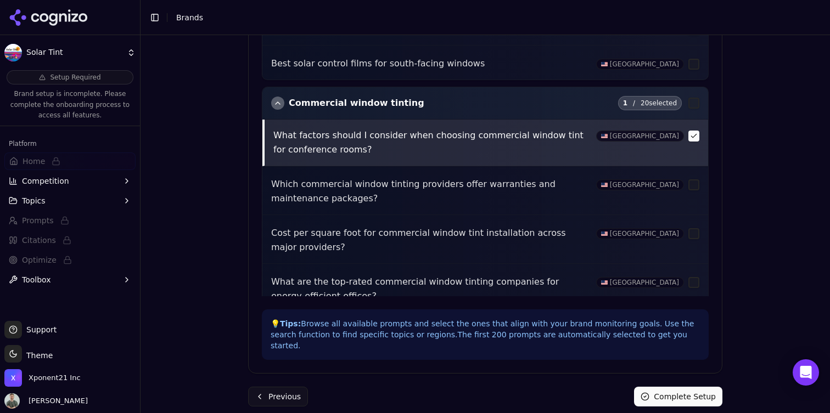
click at [694, 179] on button "button" at bounding box center [693, 184] width 11 height 11
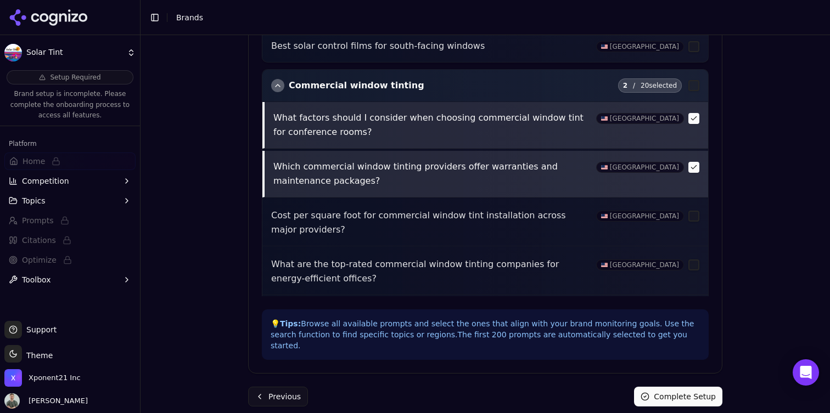
scroll to position [2921, 0]
click at [698, 259] on button "button" at bounding box center [693, 264] width 11 height 11
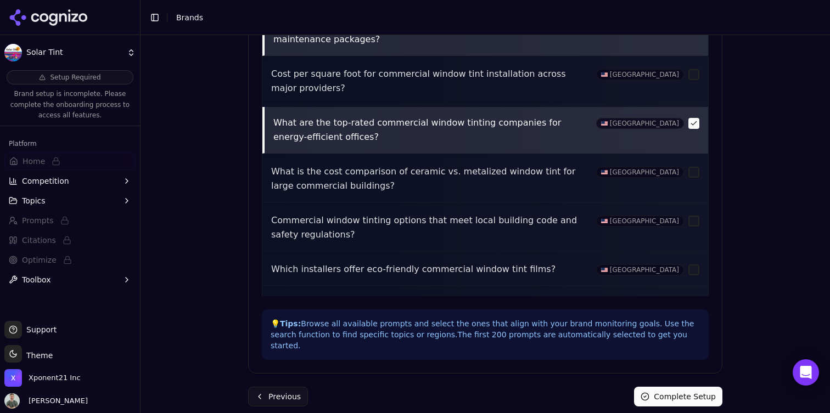
scroll to position [3064, 0]
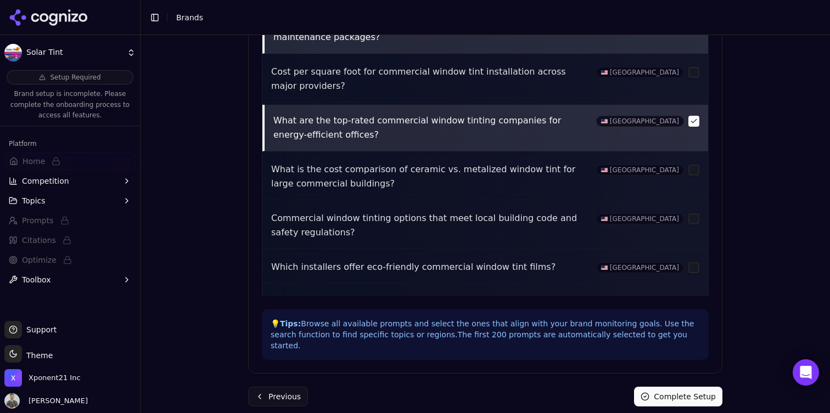
click at [694, 262] on button "button" at bounding box center [693, 267] width 11 height 11
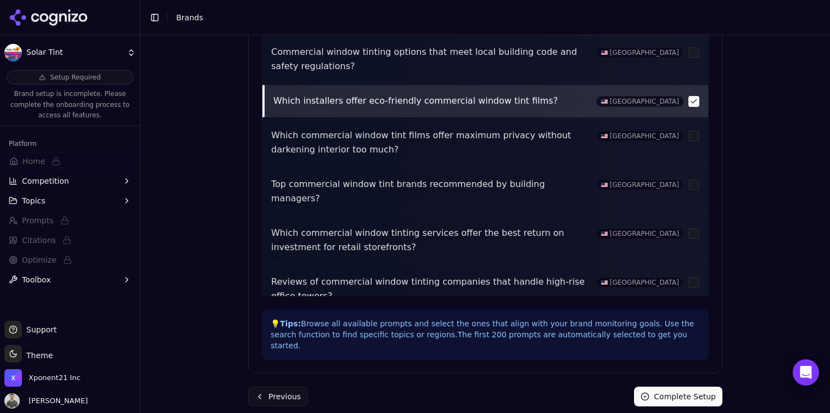
scroll to position [3215, 0]
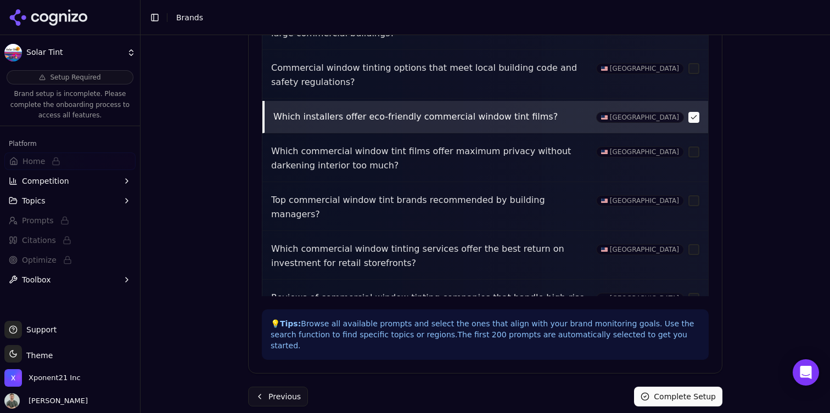
drag, startPoint x: 695, startPoint y: 243, endPoint x: 689, endPoint y: 243, distance: 6.0
click at [695, 293] on button "button" at bounding box center [693, 298] width 11 height 11
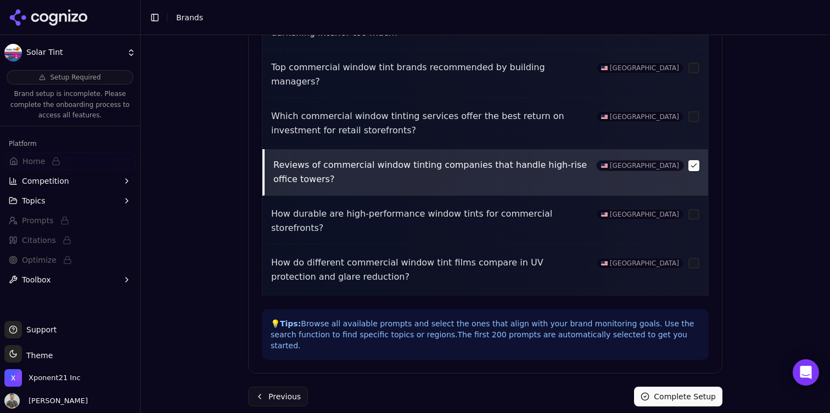
scroll to position [3393, 0]
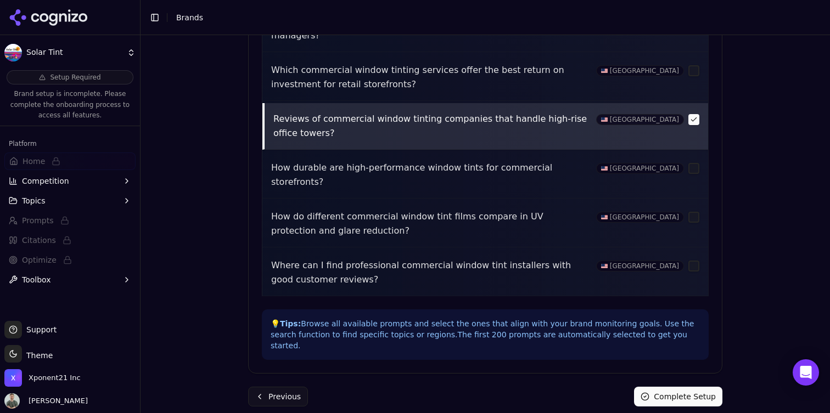
click at [692, 261] on button "button" at bounding box center [693, 266] width 11 height 11
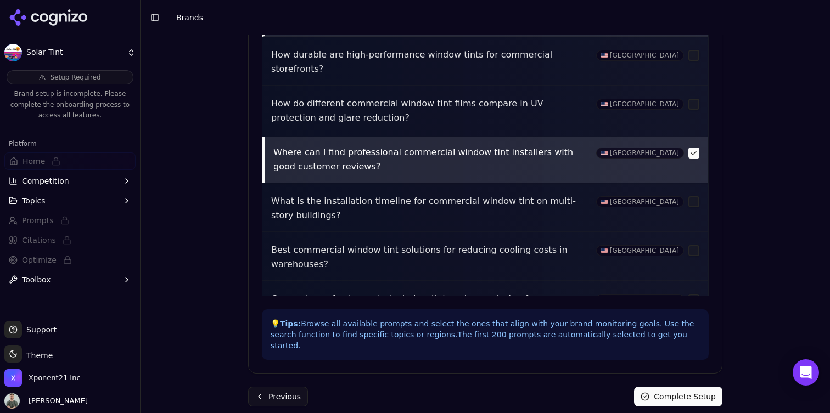
scroll to position [3529, 0]
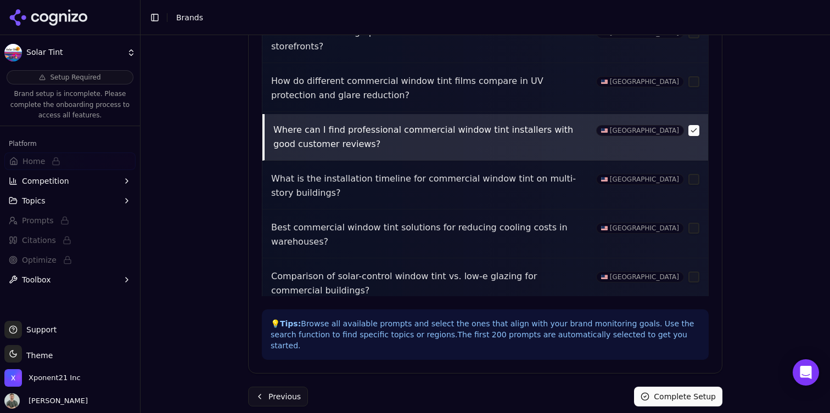
drag, startPoint x: 697, startPoint y: 213, endPoint x: 648, endPoint y: 215, distance: 49.9
click at [697, 320] on button "button" at bounding box center [693, 325] width 11 height 11
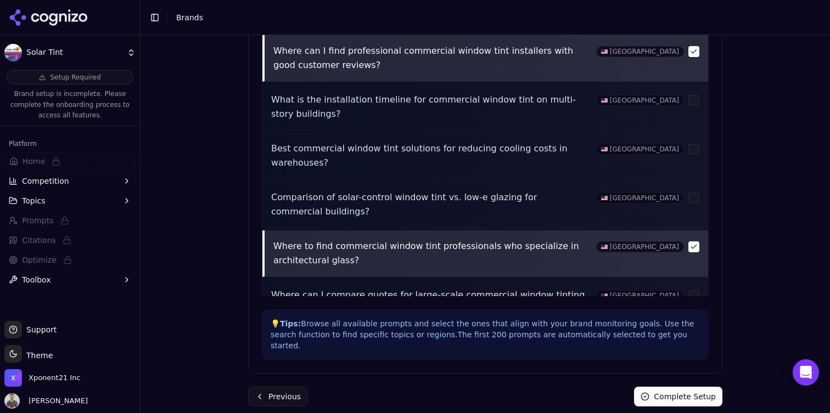
scroll to position [3609, 0]
click at [694, 240] on button "button" at bounding box center [693, 245] width 11 height 11
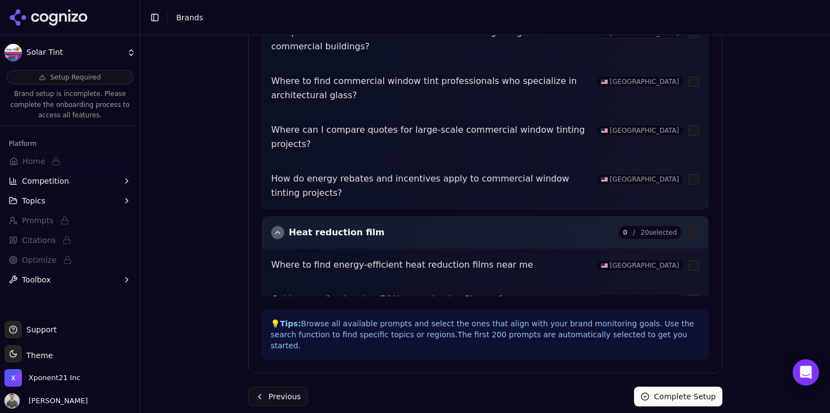
scroll to position [3772, 0]
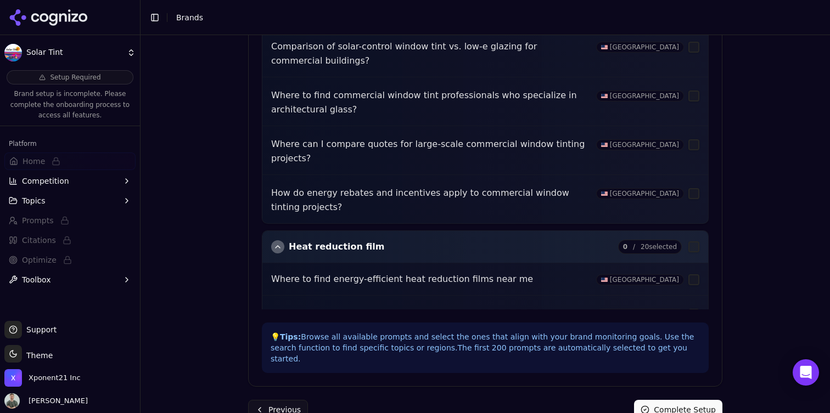
click at [688, 401] on button "Complete Setup" at bounding box center [678, 410] width 88 height 20
